Goal: Navigation & Orientation: Find specific page/section

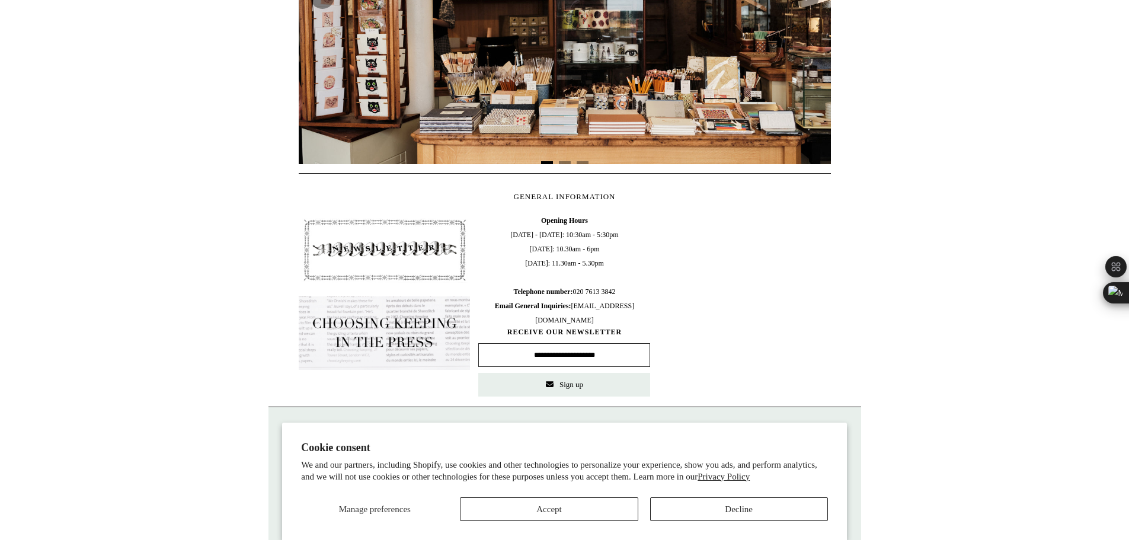
scroll to position [415, 0]
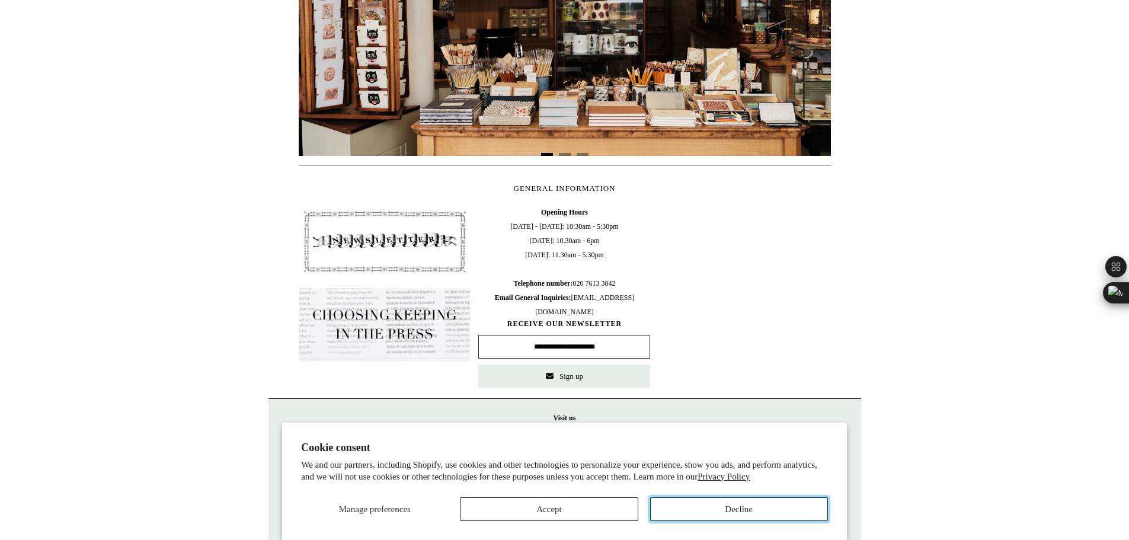
click at [718, 490] on button "Decline" at bounding box center [739, 509] width 178 height 24
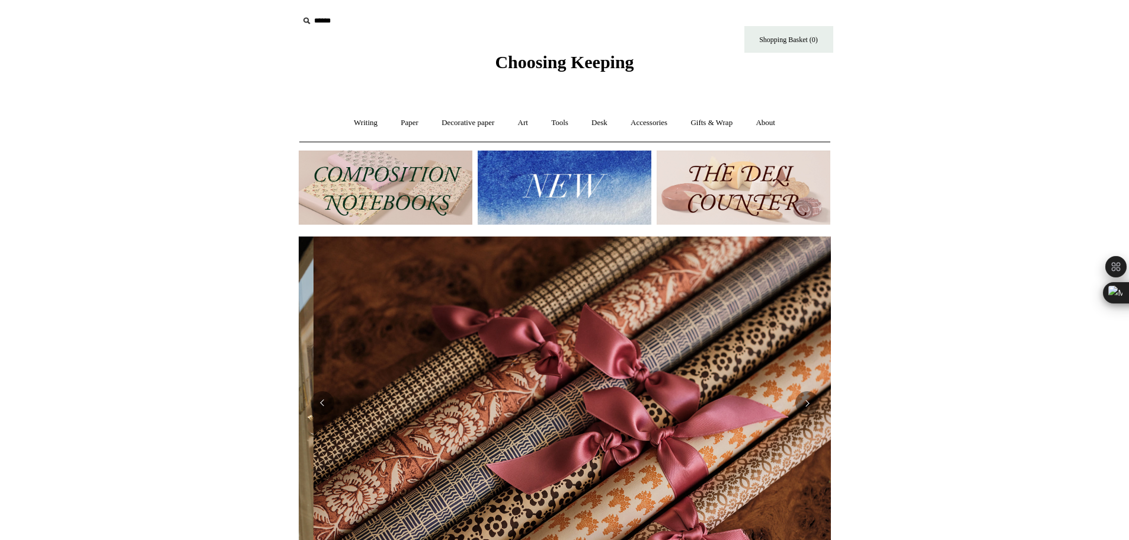
scroll to position [0, 1064]
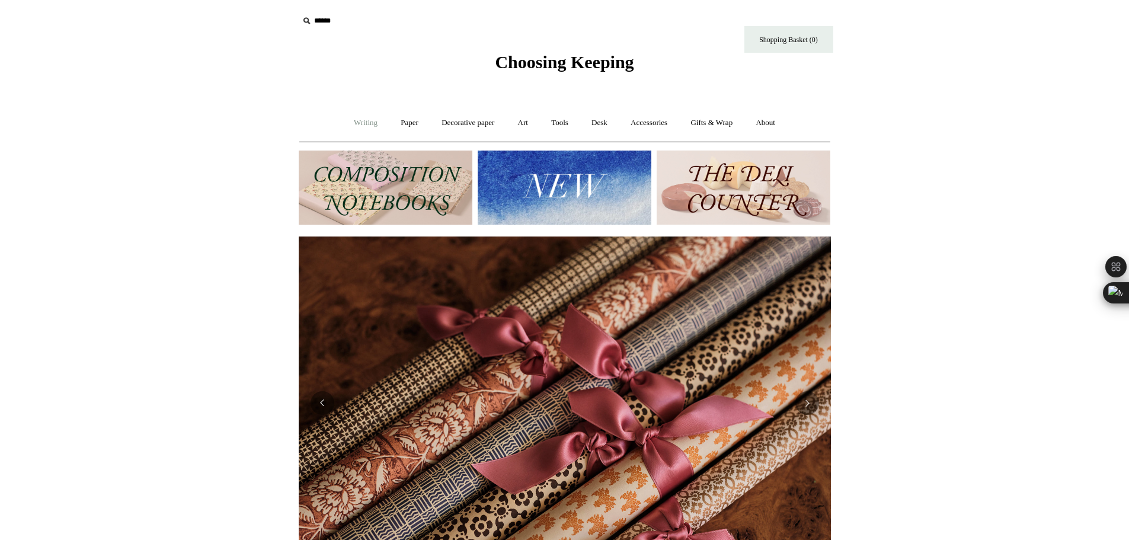
click at [362, 121] on link "Writing +" at bounding box center [365, 122] width 45 height 31
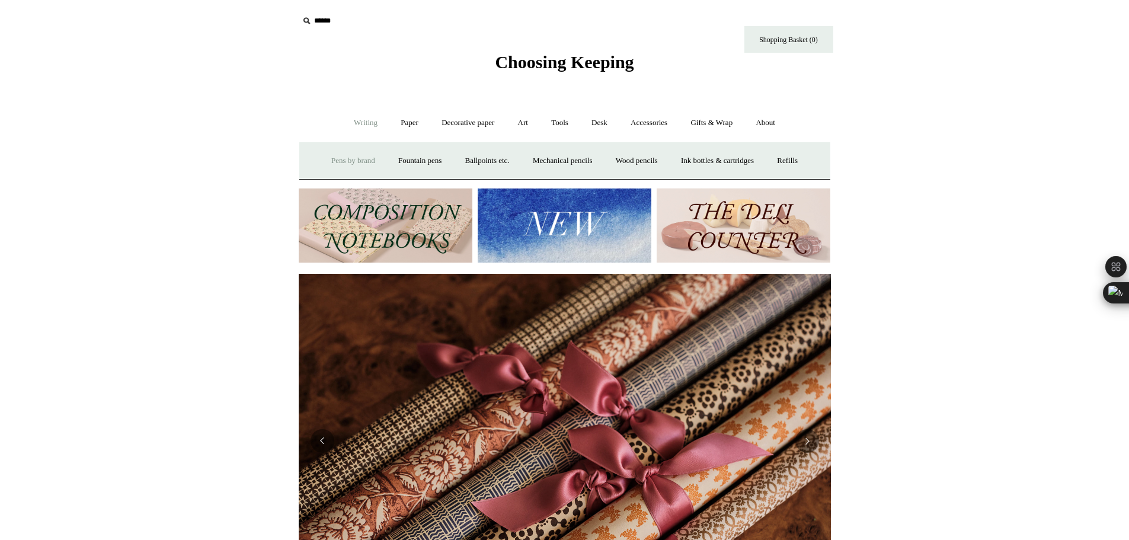
click at [346, 159] on link "Pens by brand +" at bounding box center [352, 160] width 65 height 31
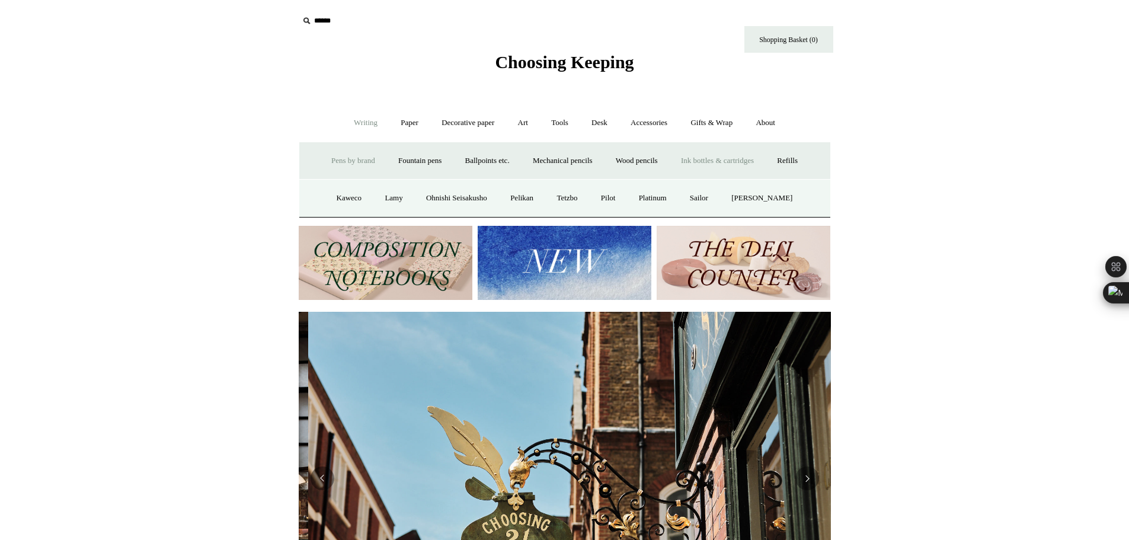
scroll to position [0, 532]
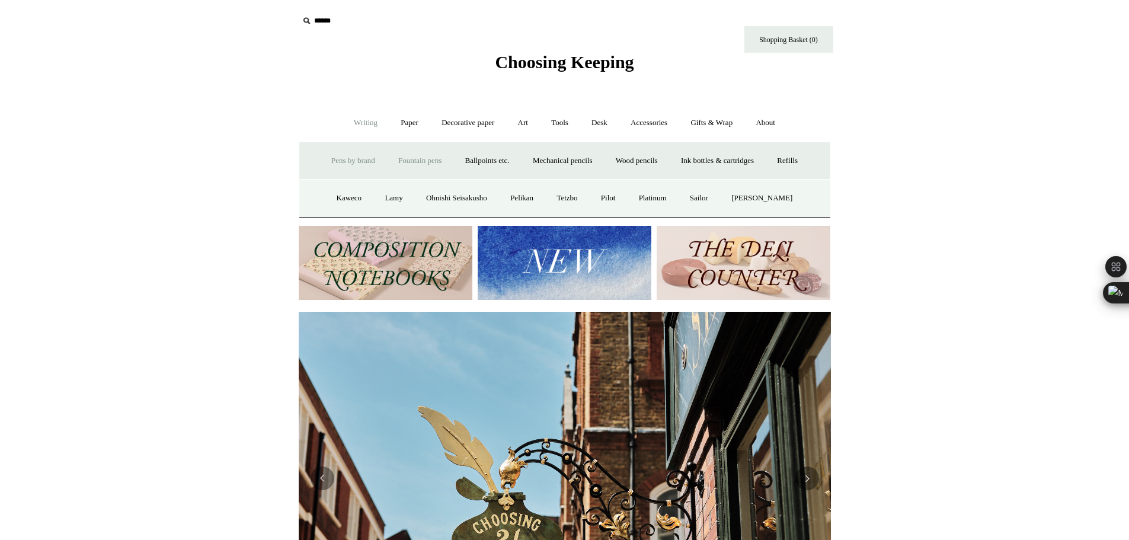
click at [403, 159] on link "Fountain pens +" at bounding box center [419, 160] width 65 height 31
click at [484, 165] on link "Ballpoints etc. +" at bounding box center [487, 160] width 66 height 31
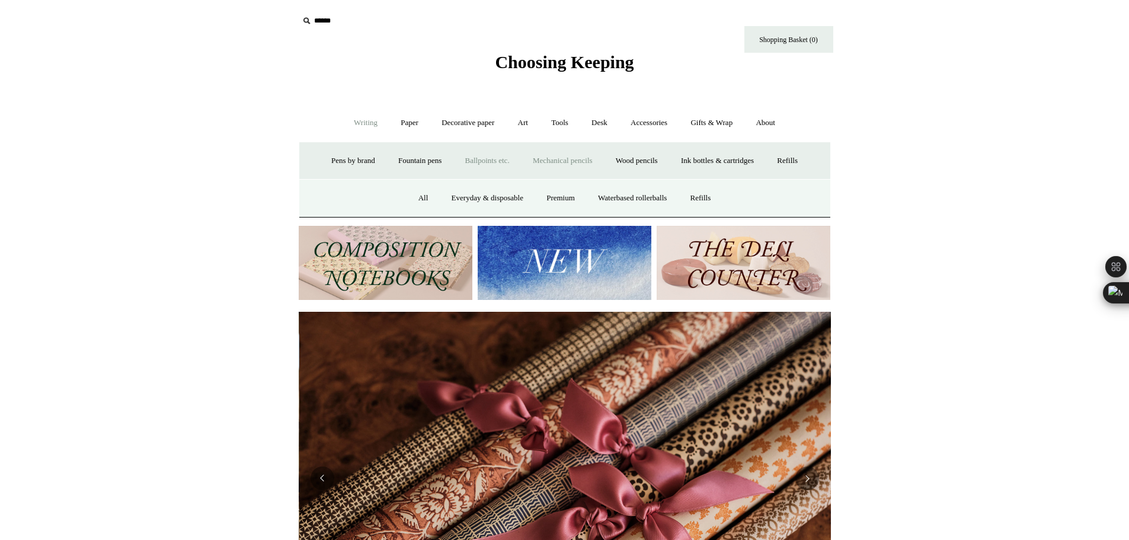
scroll to position [0, 1064]
click at [548, 158] on link "Mechanical pencils +" at bounding box center [562, 160] width 81 height 31
click at [642, 156] on link "Wood pencils +" at bounding box center [636, 160] width 63 height 31
click at [568, 156] on link "Mechanical pencils +" at bounding box center [562, 160] width 81 height 31
click at [502, 195] on link "Thin & precise" at bounding box center [502, 197] width 68 height 31
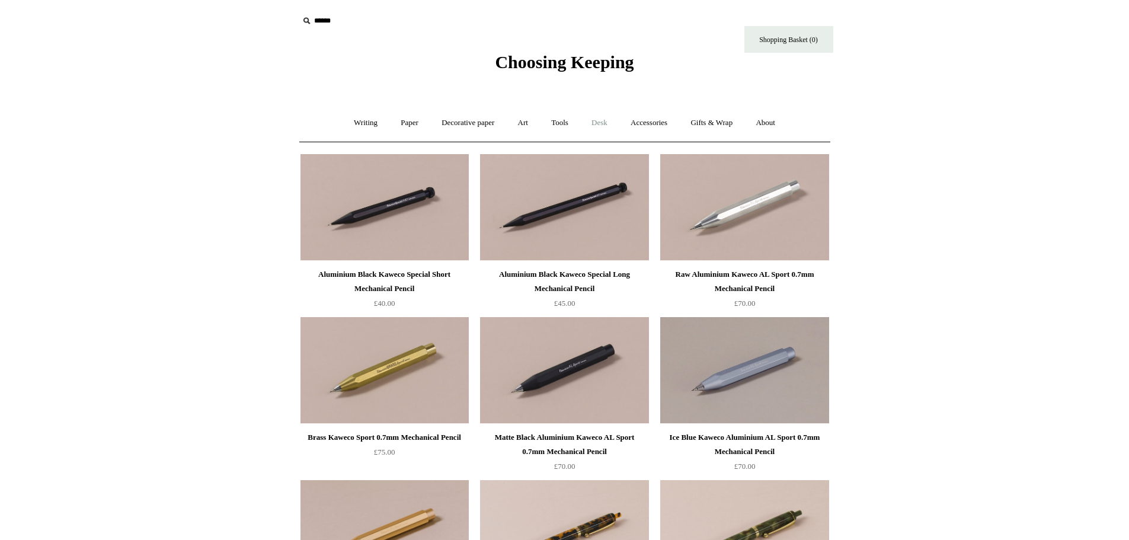
click at [618, 126] on link "Desk +" at bounding box center [599, 122] width 37 height 31
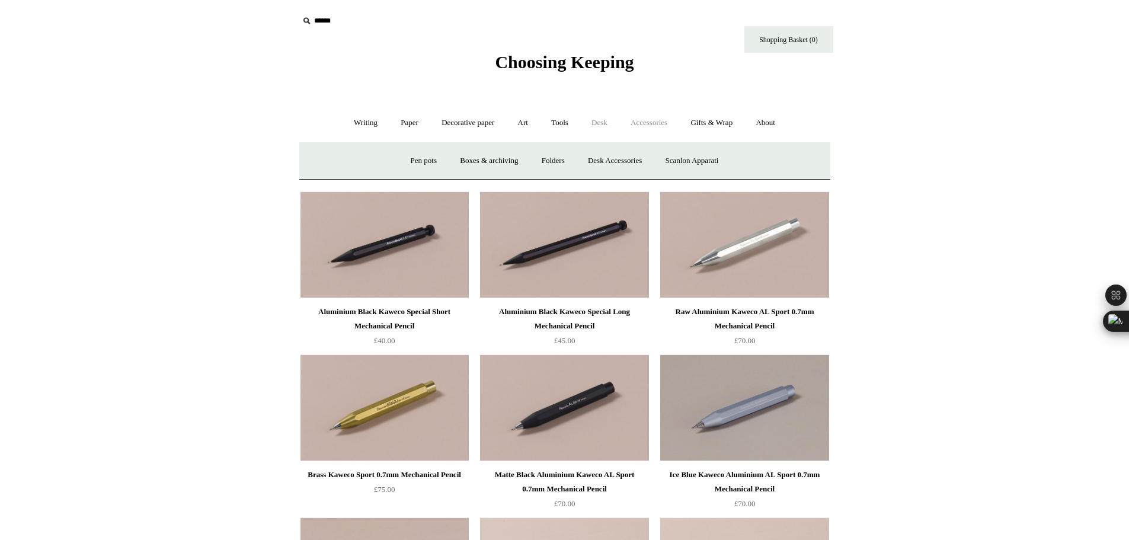
click at [666, 127] on link "Accessories +" at bounding box center [649, 122] width 58 height 31
